Goal: Find specific page/section: Find specific page/section

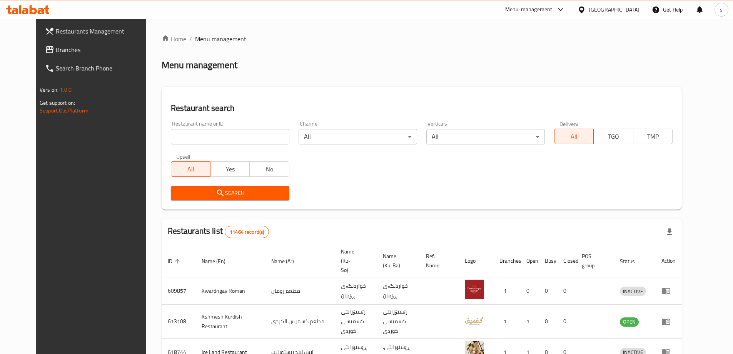
click at [28, 5] on div at bounding box center [28, 9] width 56 height 15
click at [29, 13] on icon at bounding box center [28, 9] width 44 height 9
click at [201, 139] on div "Home / Menu management Menu management Restaurant search Restaurant name or ID …" at bounding box center [422, 301] width 521 height 534
click at [201, 139] on input "search" at bounding box center [230, 136] width 119 height 15
paste input "671704"
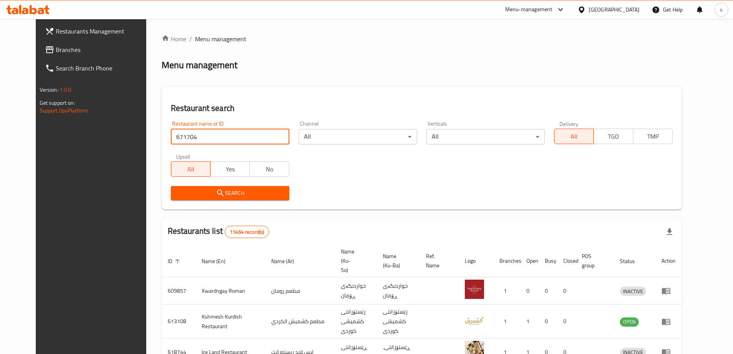
type input "671704"
click button "Search" at bounding box center [230, 193] width 119 height 14
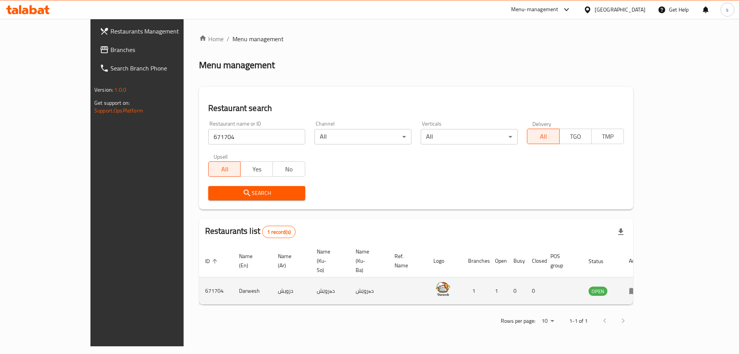
click at [649, 279] on td "enhanced table" at bounding box center [636, 290] width 27 height 27
click at [638, 286] on icon "enhanced table" at bounding box center [633, 290] width 9 height 9
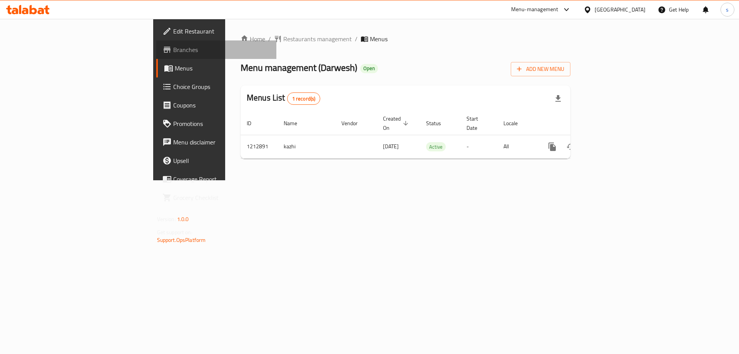
click at [173, 54] on span "Branches" at bounding box center [221, 49] width 97 height 9
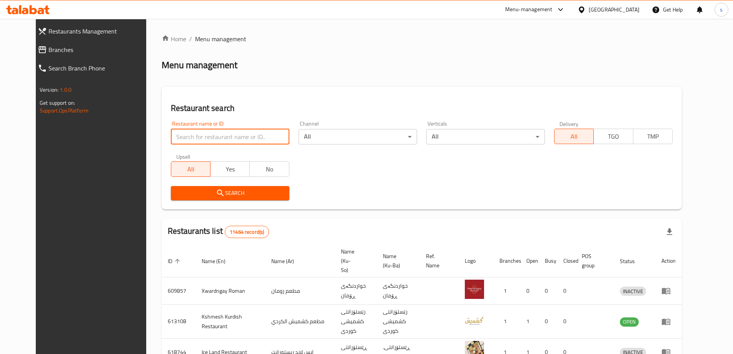
click at [190, 144] on input "search" at bounding box center [230, 136] width 119 height 15
paste input "647759"
type input "647759"
click button "Search" at bounding box center [230, 193] width 119 height 14
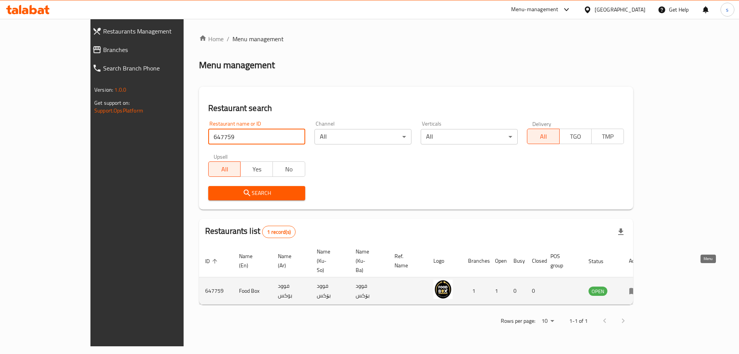
click at [638, 286] on icon "enhanced table" at bounding box center [633, 290] width 9 height 9
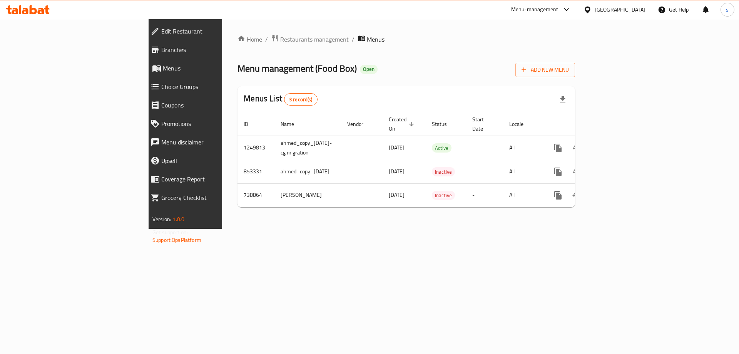
click at [161, 49] on span "Branches" at bounding box center [213, 49] width 105 height 9
